Goal: Task Accomplishment & Management: Manage account settings

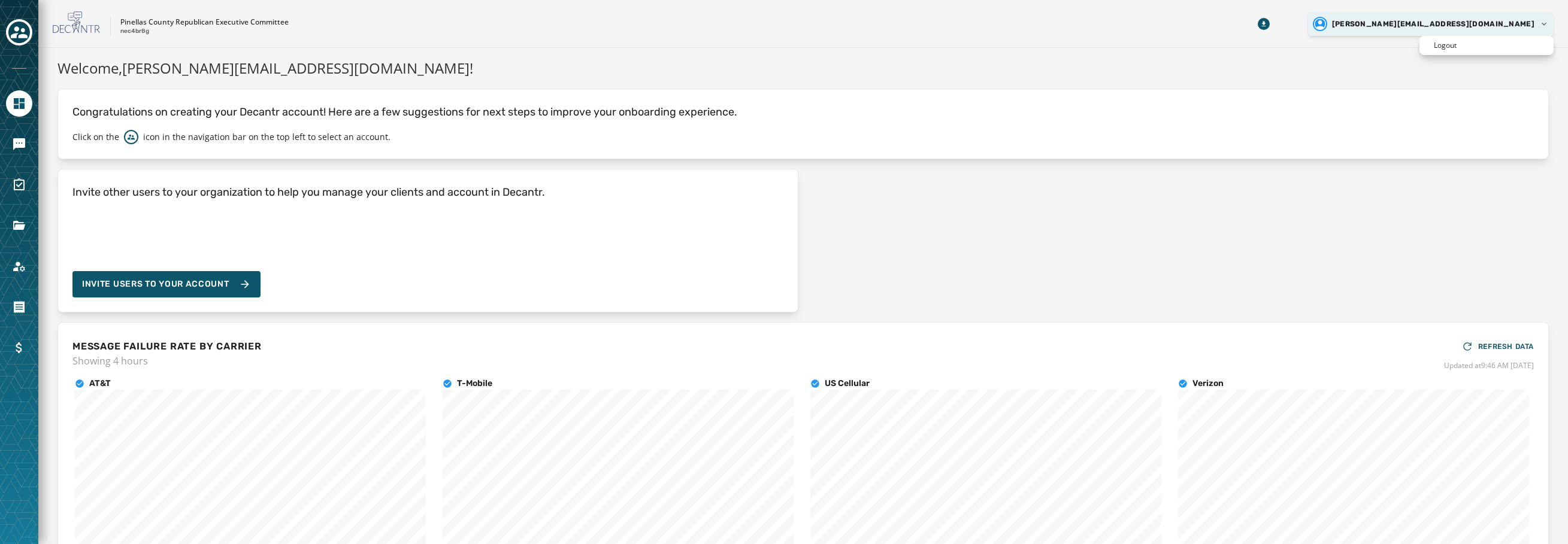
click at [1472, 22] on html "Skip To Main Content Pinellas County Republican Executive Committee nec4br8g [P…" at bounding box center [784, 272] width 1568 height 544
click at [145, 26] on html "Skip To Main Content Pinellas County Republican Executive Committee nec4br8g ji…" at bounding box center [784, 272] width 1568 height 544
click at [22, 33] on icon "Toggle account select drawer" at bounding box center [19, 32] width 17 height 17
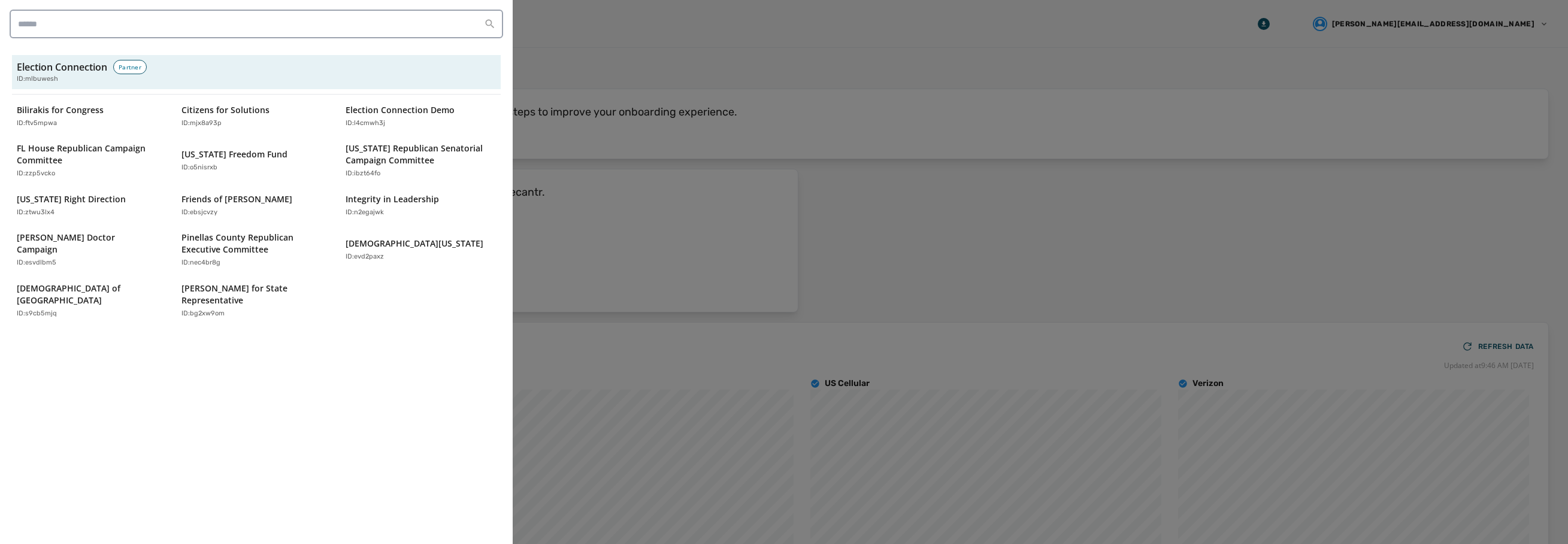
click at [1222, 17] on div at bounding box center [784, 272] width 1568 height 544
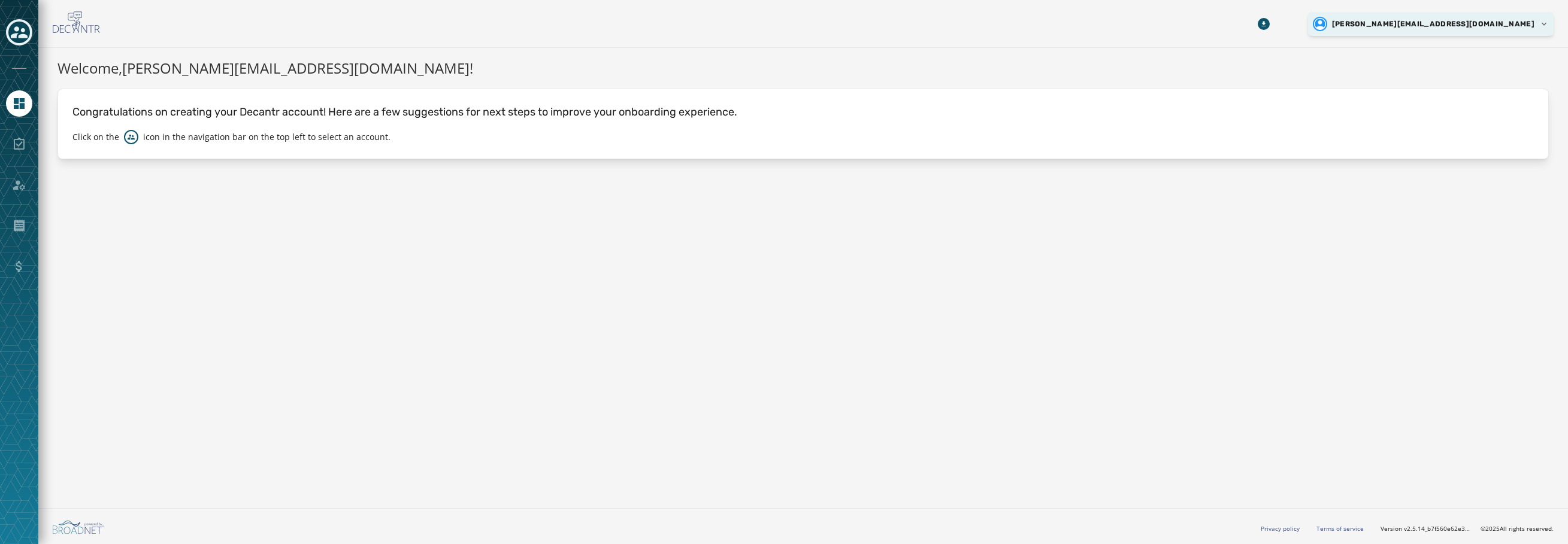
click at [1516, 20] on html "Skip To Main Content jim@enwrightrimes.com Welcome, jim@enwrightrimes.com ! Con…" at bounding box center [784, 272] width 1568 height 544
click at [1449, 47] on p "Logout" at bounding box center [1445, 46] width 22 height 10
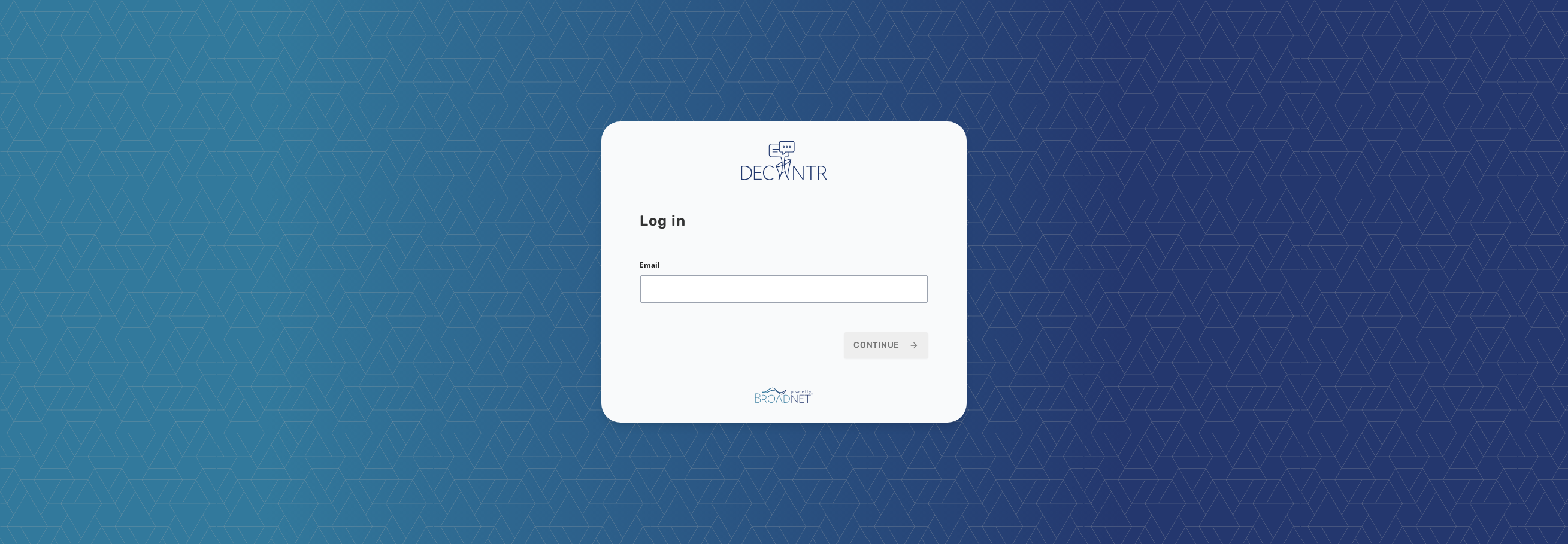
click at [945, 44] on div "Log in Email Continue" at bounding box center [784, 272] width 1568 height 544
click at [1445, 141] on div "Log in Email Continue" at bounding box center [784, 272] width 1568 height 544
click at [792, 285] on input "Email" at bounding box center [784, 289] width 289 height 28
type input "**********"
click at [859, 348] on span "Continue" at bounding box center [886, 345] width 65 height 12
